Goal: Transaction & Acquisition: Purchase product/service

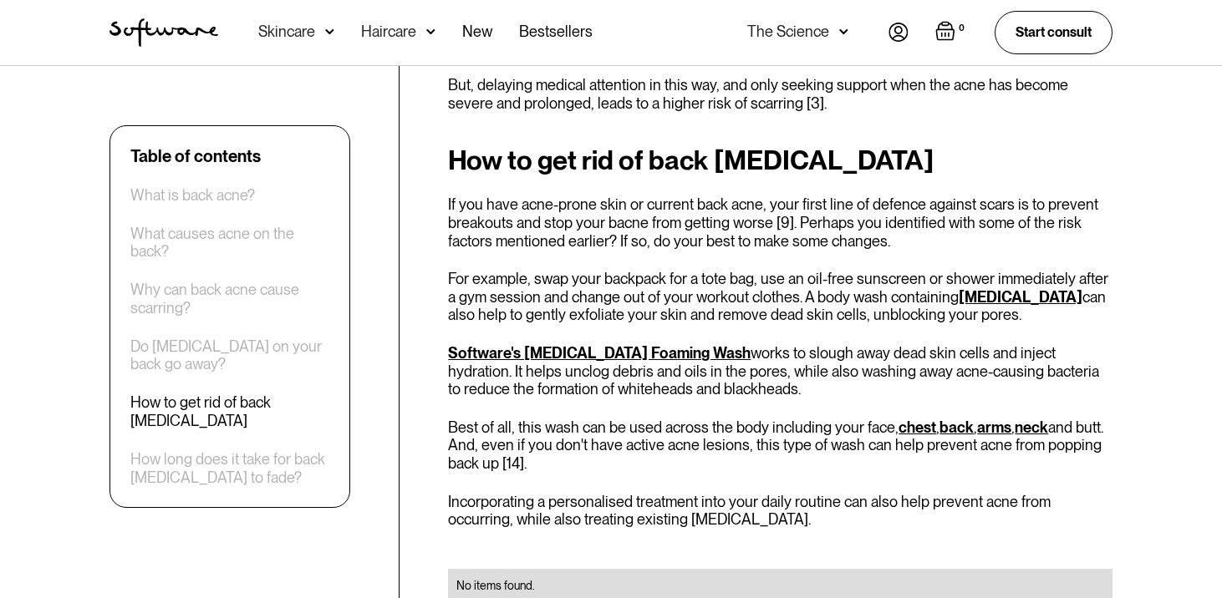
scroll to position [2273, 0]
click at [489, 343] on link "Software's [MEDICAL_DATA] Foaming Wash" at bounding box center [599, 352] width 303 height 18
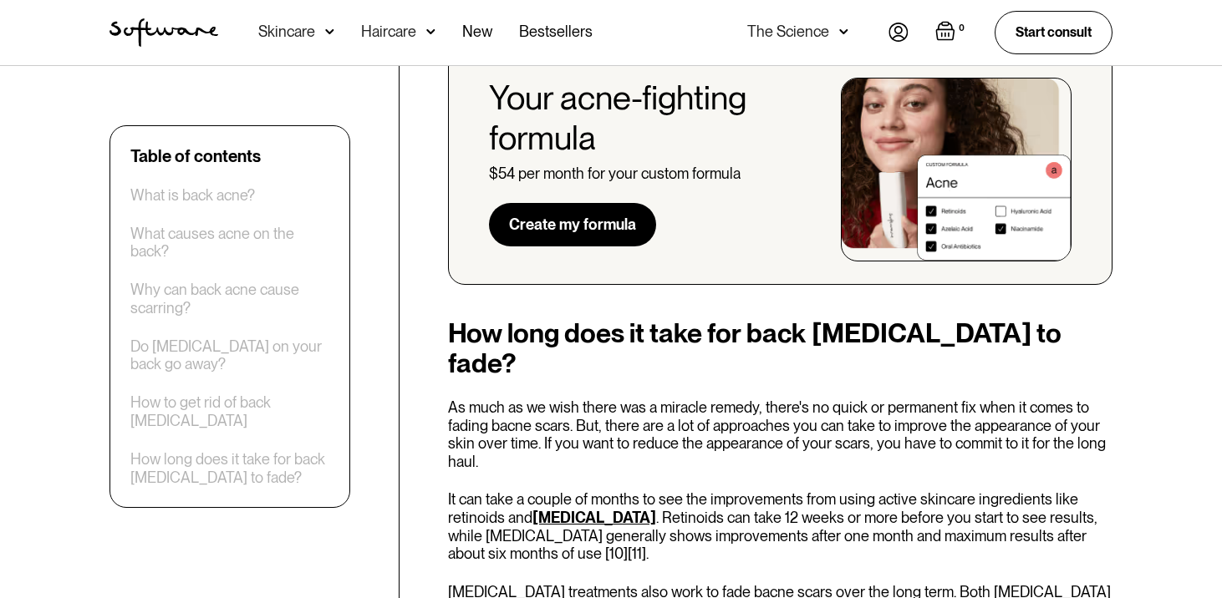
scroll to position [3182, 0]
